Goal: Task Accomplishment & Management: Manage account settings

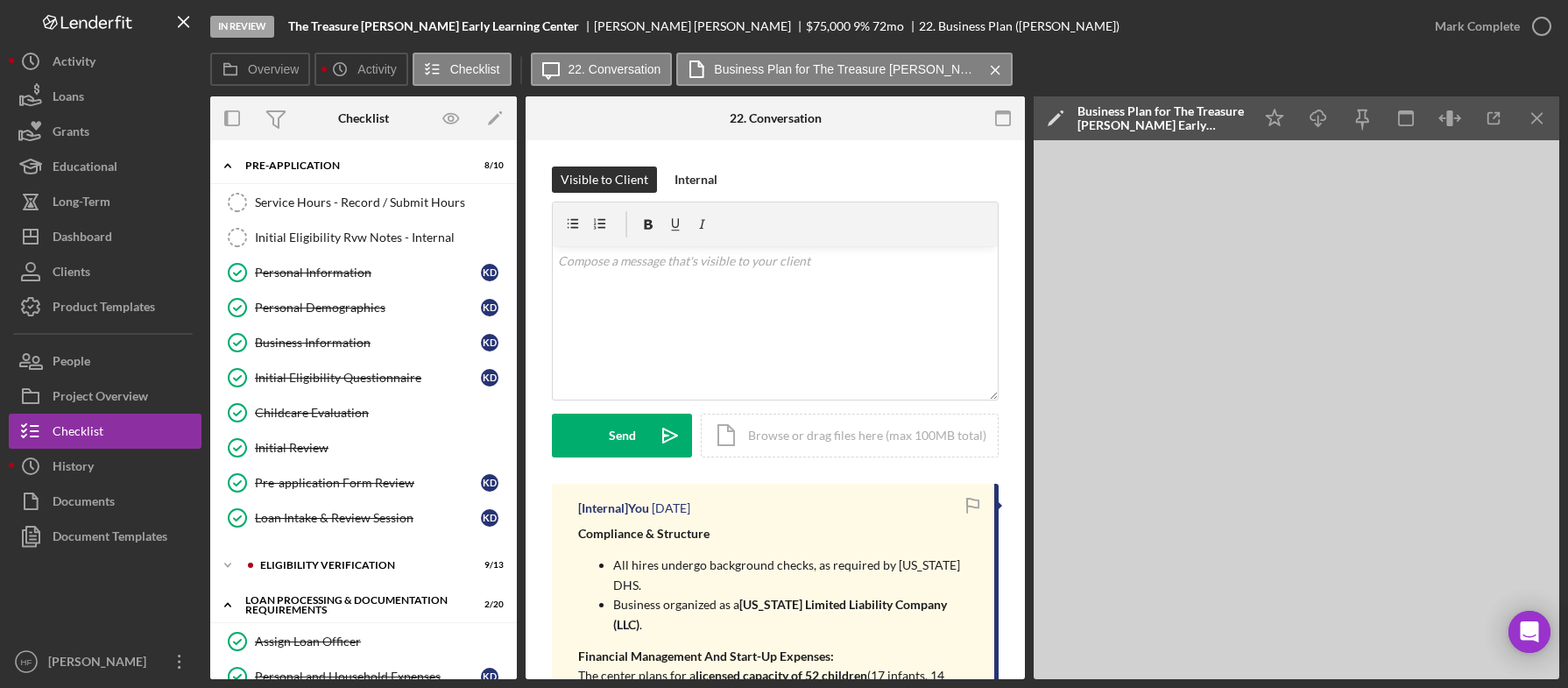
scroll to position [2246, 0]
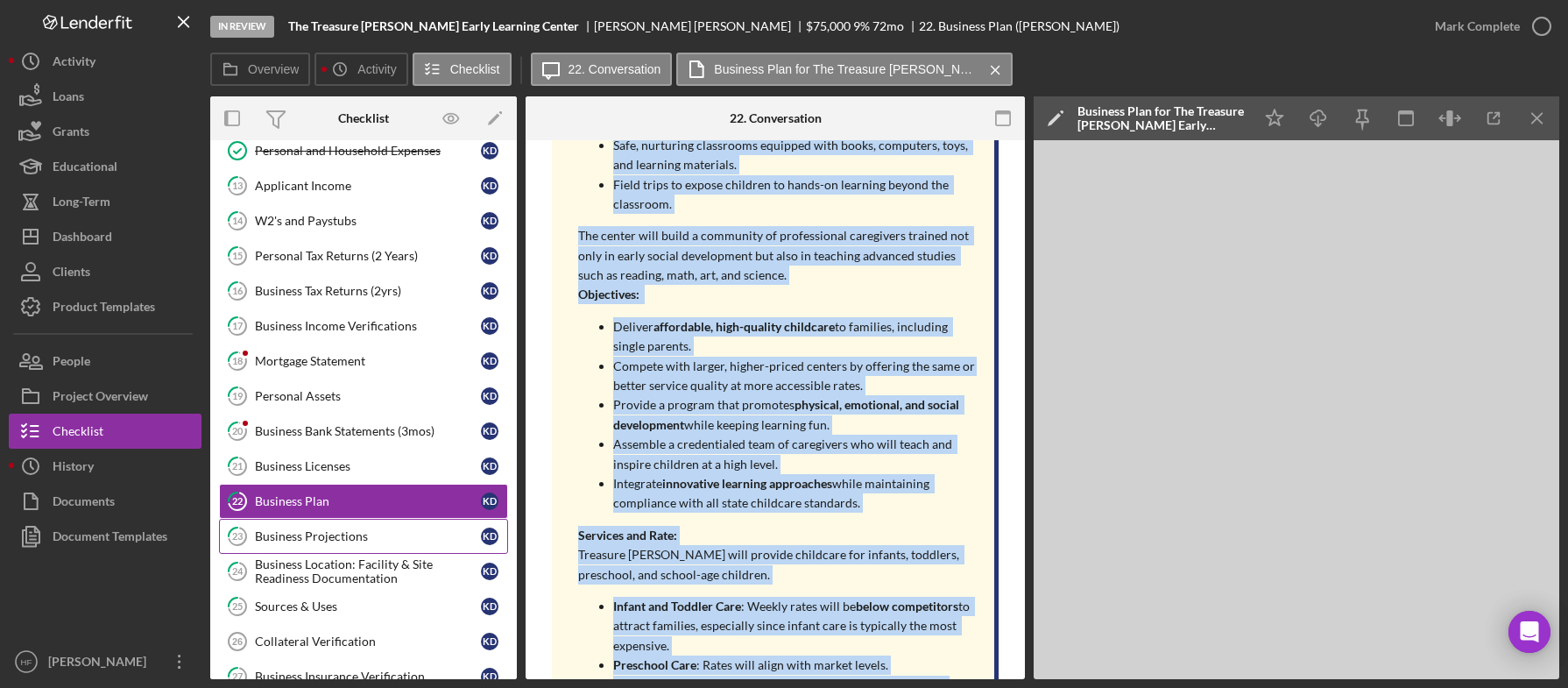
click at [412, 528] on link "23 Business Projections K D" at bounding box center [363, 536] width 289 height 35
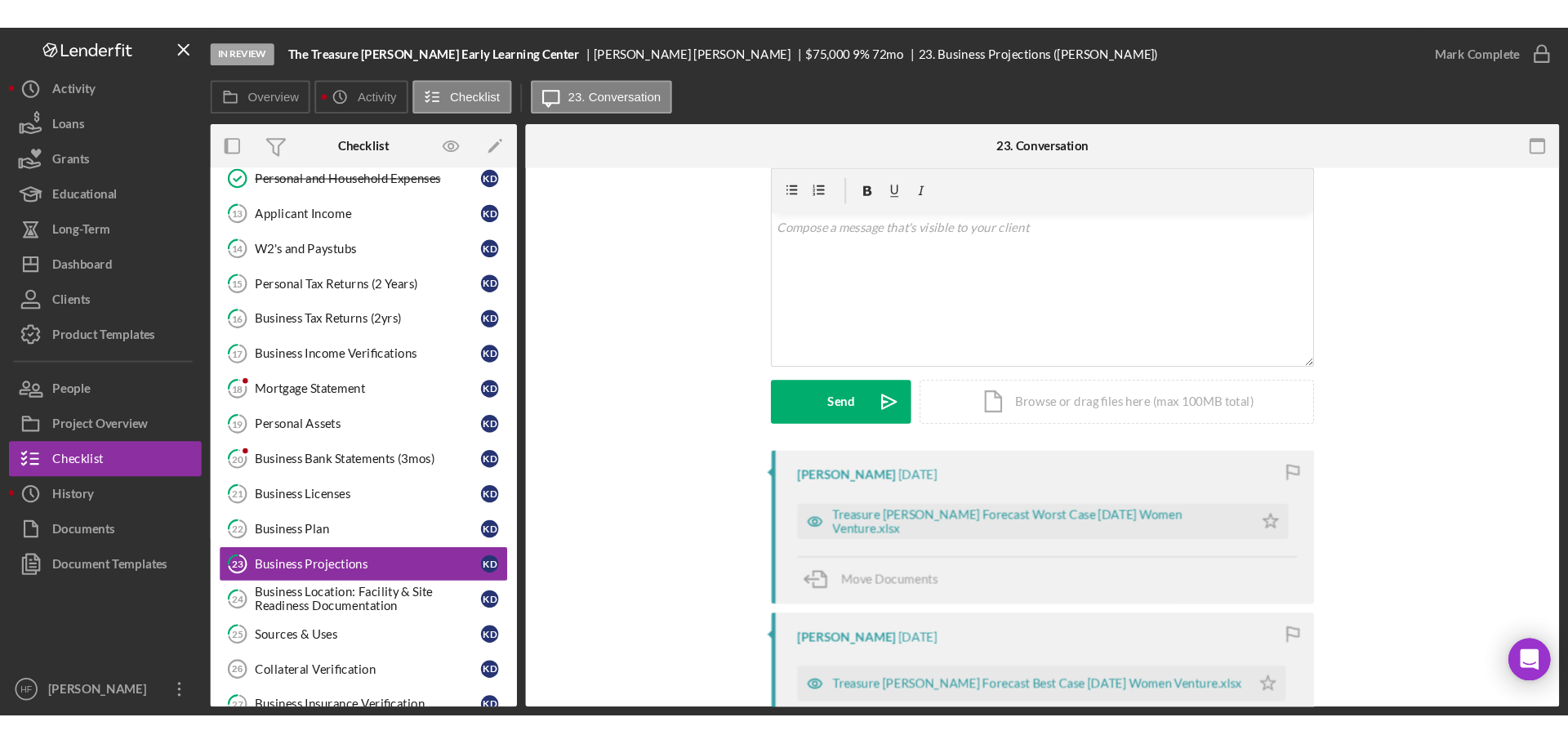
scroll to position [82, 0]
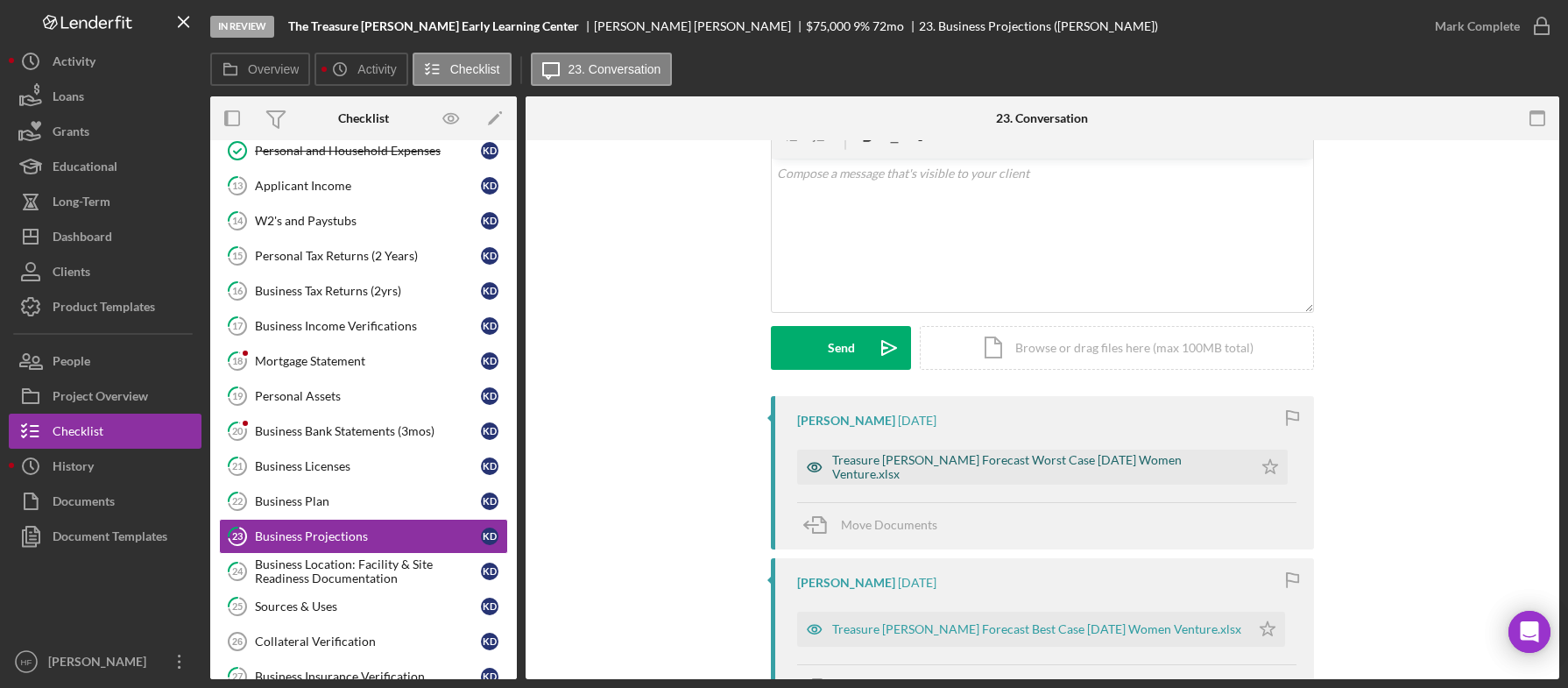
click at [905, 479] on div "Treasure [PERSON_NAME] Forecast Worst Case [DATE] Women Venture.xlsx" at bounding box center [1025, 467] width 456 height 35
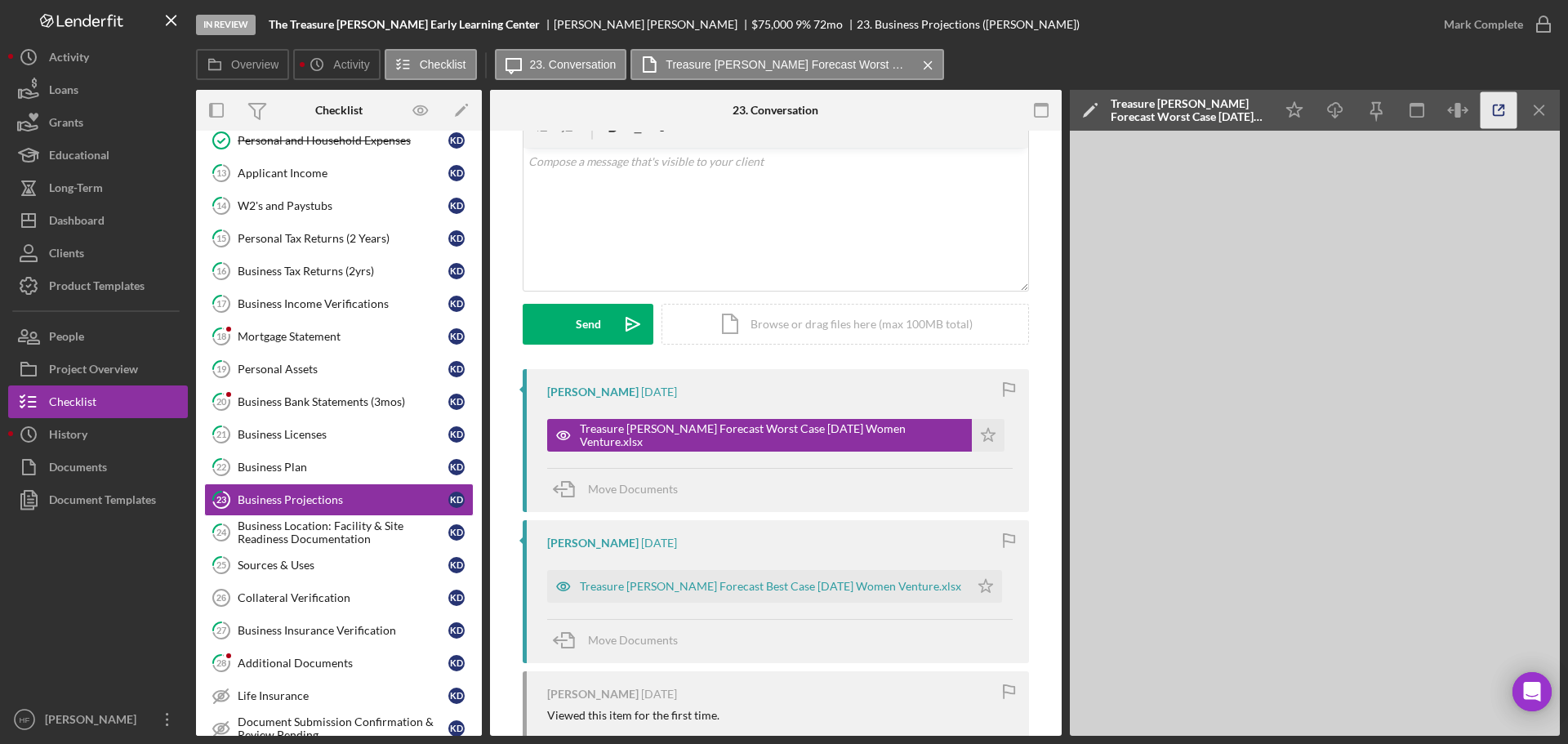
click at [1462, 110] on icon "button" at bounding box center [1499, 110] width 37 height 37
